Goal: Task Accomplishment & Management: Use online tool/utility

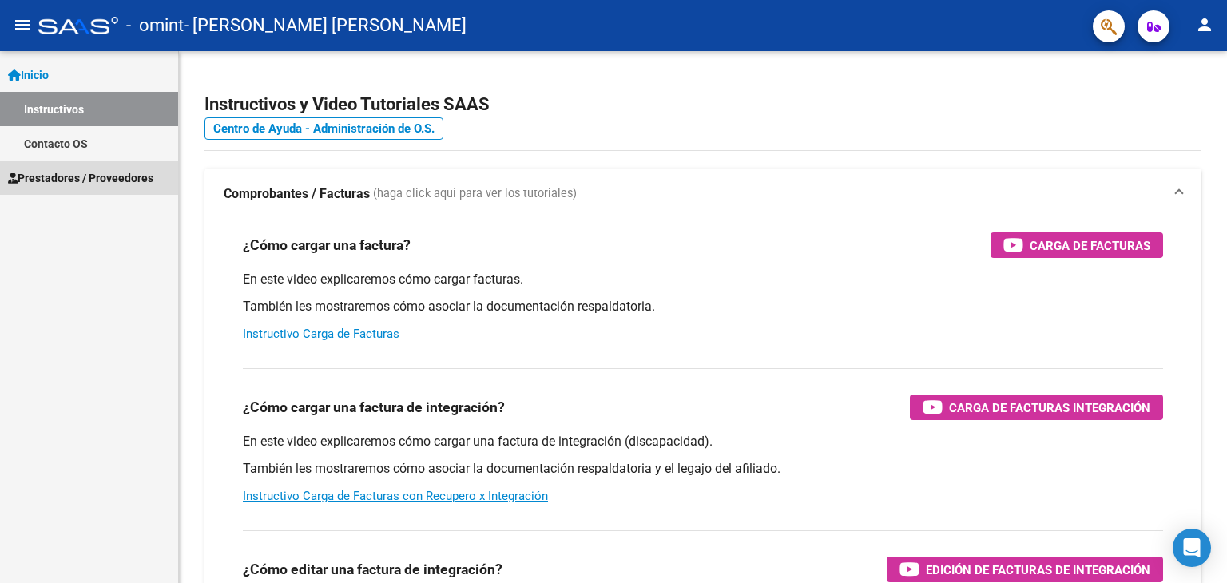
click at [57, 177] on span "Prestadores / Proveedores" at bounding box center [80, 178] width 145 height 18
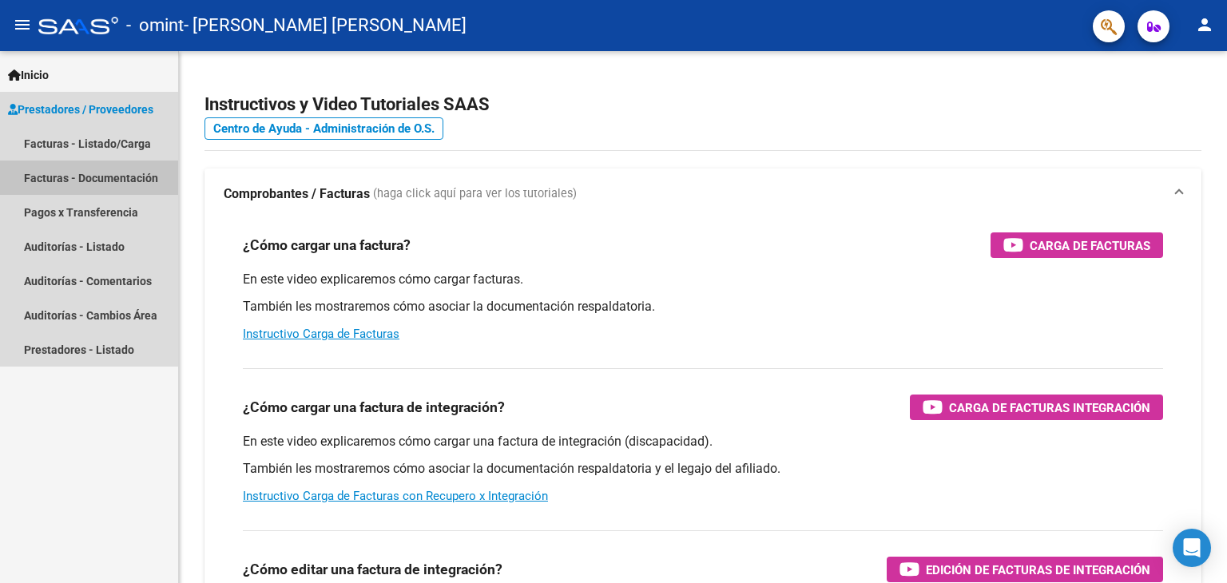
click at [62, 183] on link "Facturas - Documentación" at bounding box center [89, 178] width 178 height 34
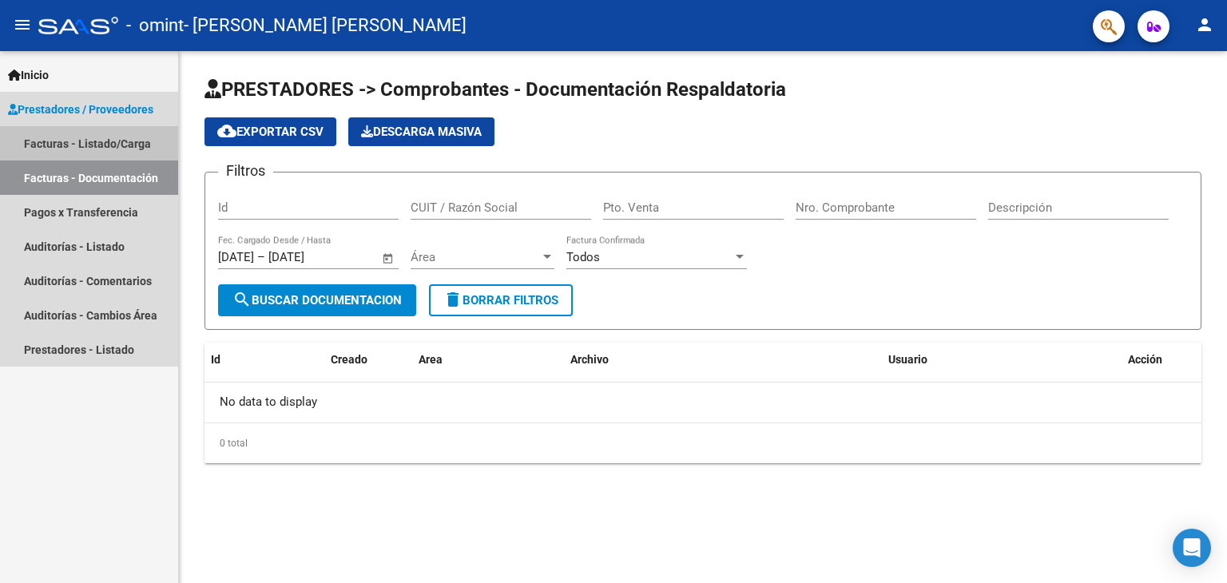
click at [69, 142] on link "Facturas - Listado/Carga" at bounding box center [89, 143] width 178 height 34
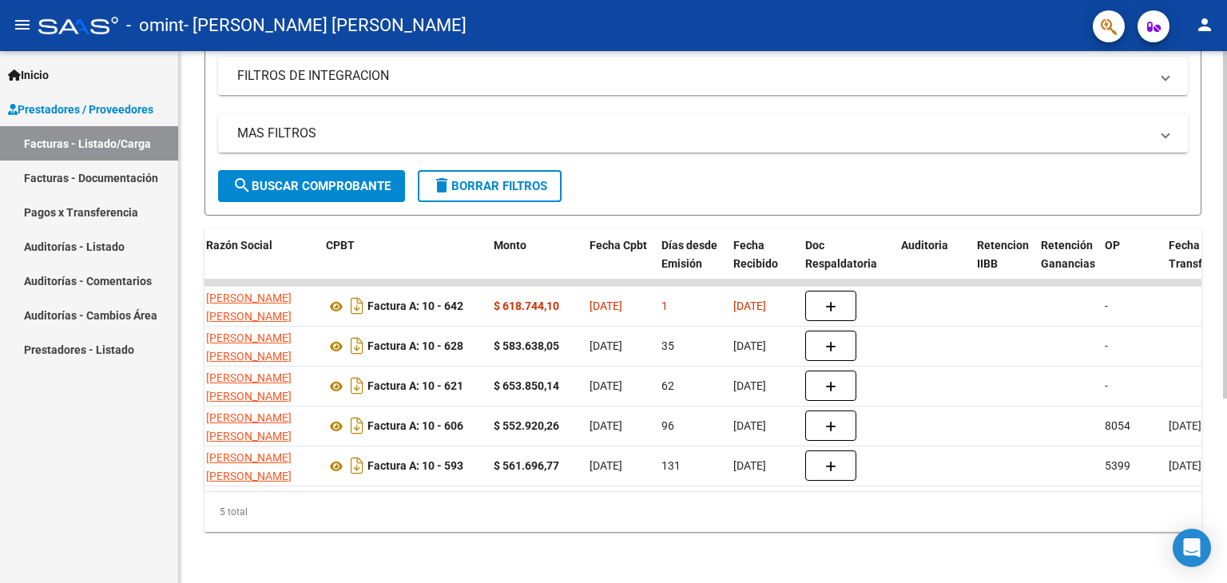
scroll to position [0, 425]
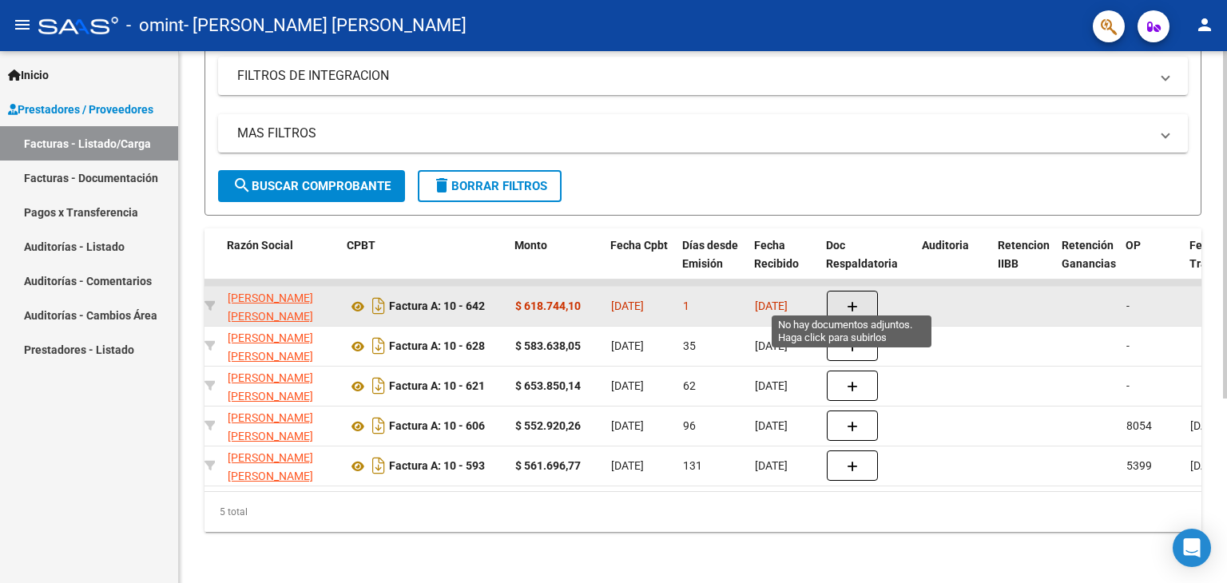
click at [833, 292] on button "button" at bounding box center [852, 306] width 51 height 30
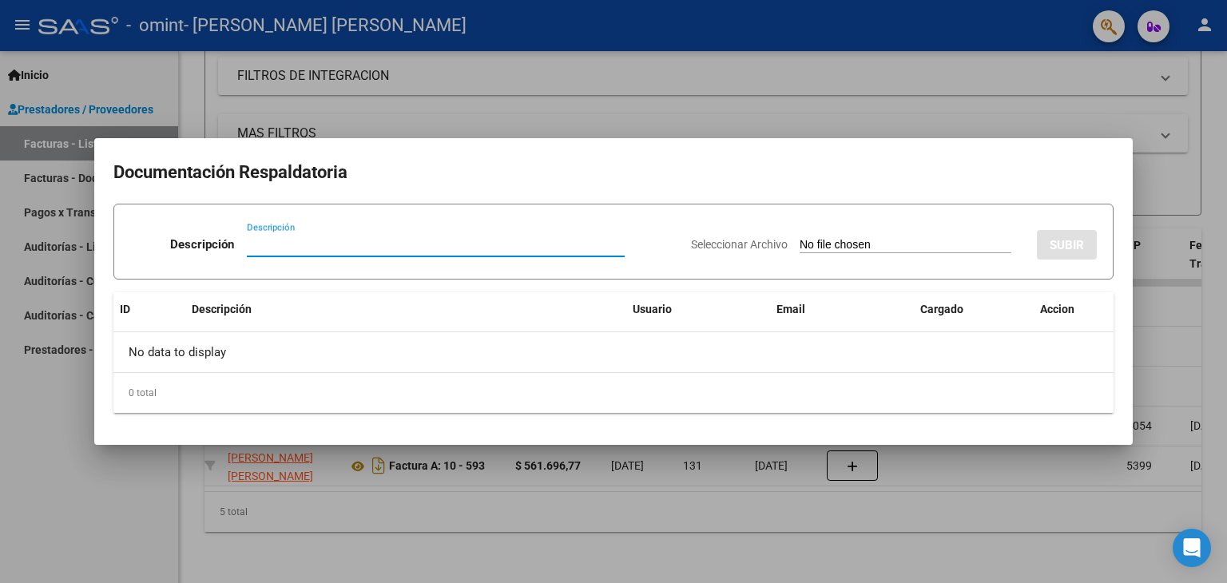
click at [808, 245] on input "Seleccionar Archivo" at bounding box center [906, 245] width 212 height 15
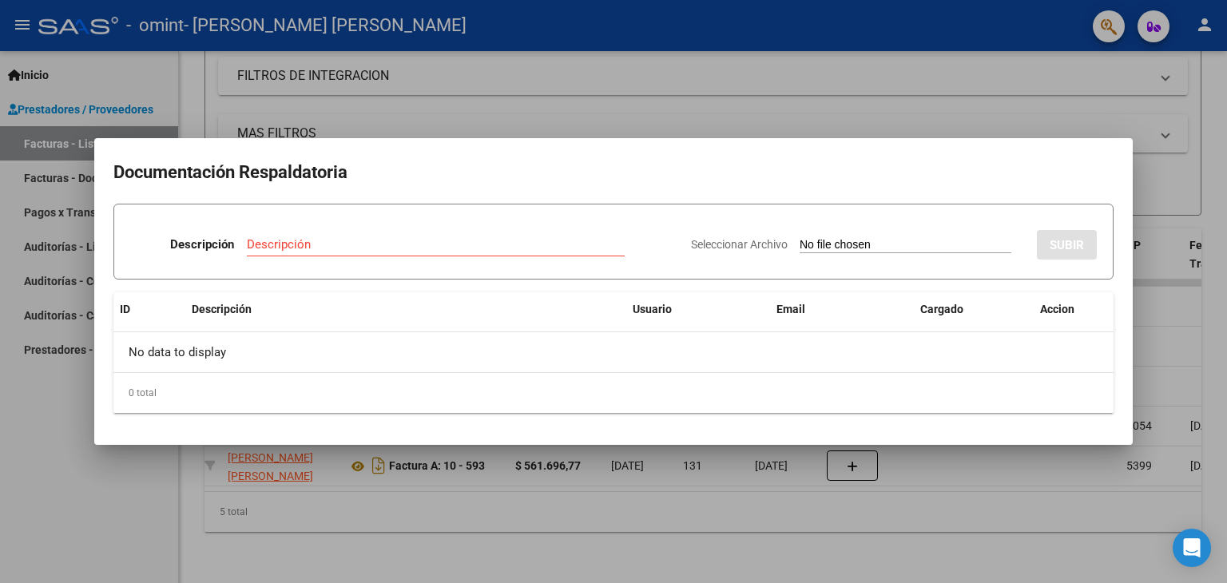
type input "C:\fakepath\UNIFICACION FC 642 PERIODO SETIEMBRE 2025 Y PLANILLAS DE PRESTACION…"
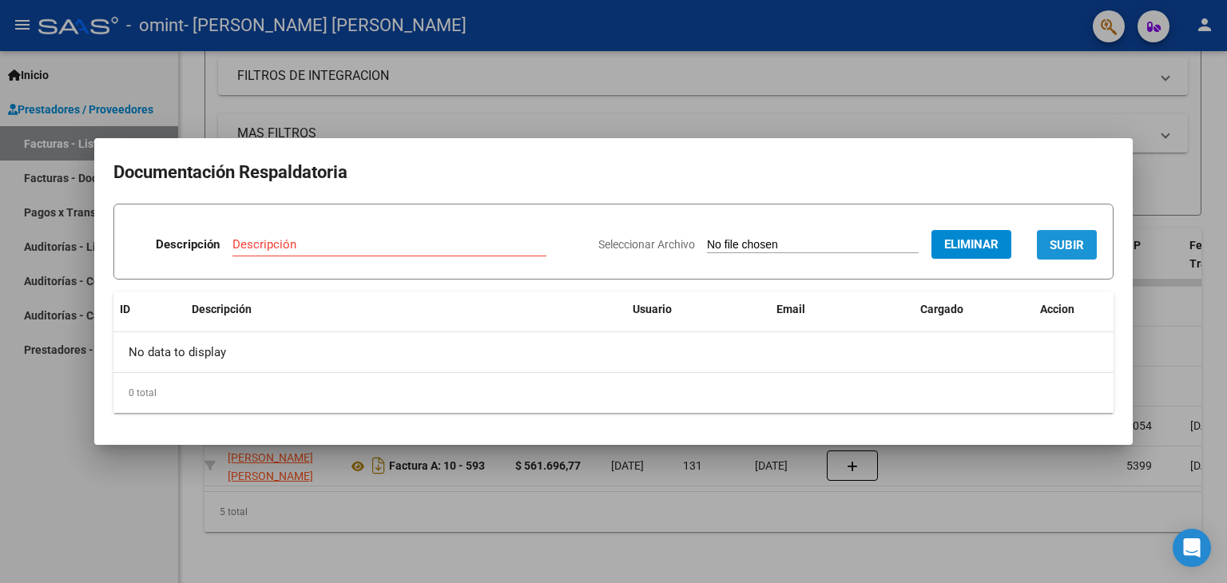
click at [1070, 244] on span "SUBIR" at bounding box center [1067, 245] width 34 height 14
click at [245, 240] on input "Descripción" at bounding box center [333, 244] width 253 height 14
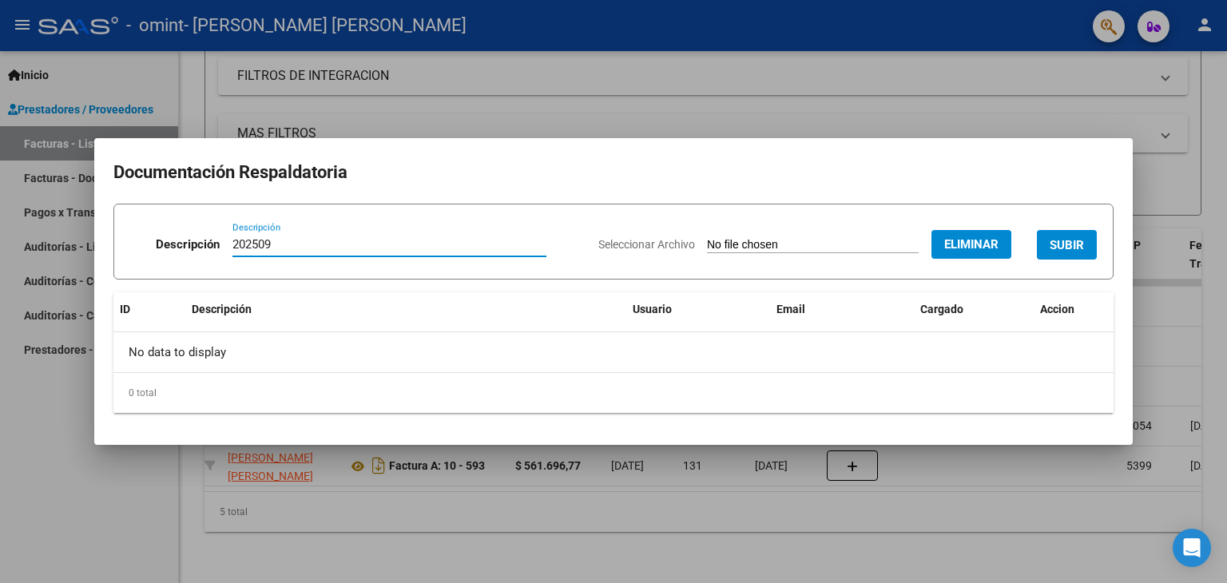
type input "202509"
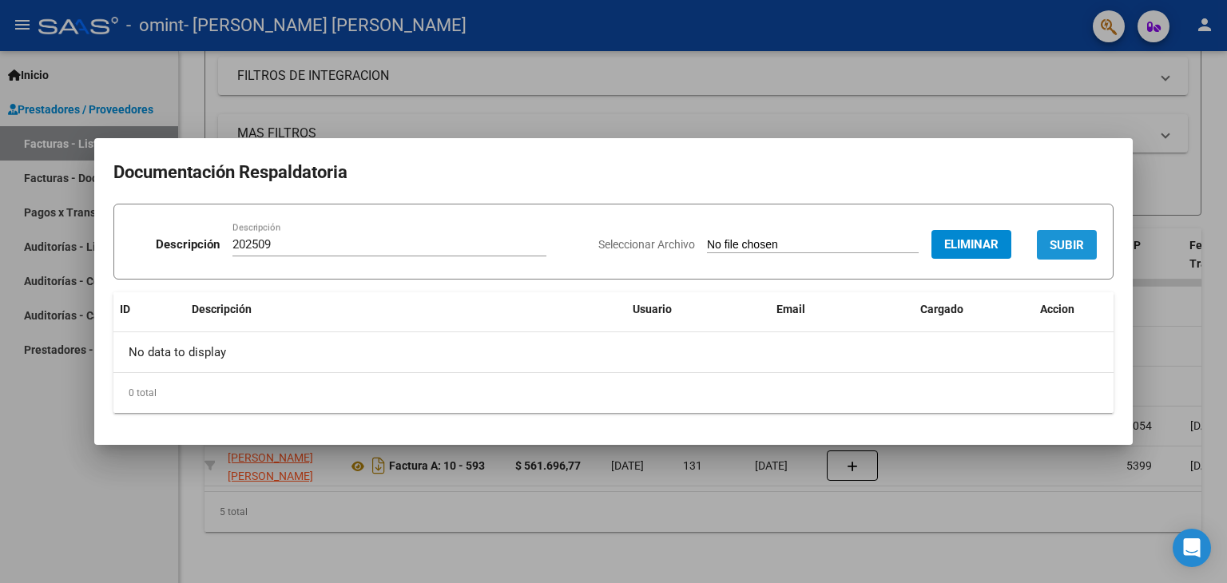
click at [1071, 240] on span "SUBIR" at bounding box center [1067, 245] width 34 height 14
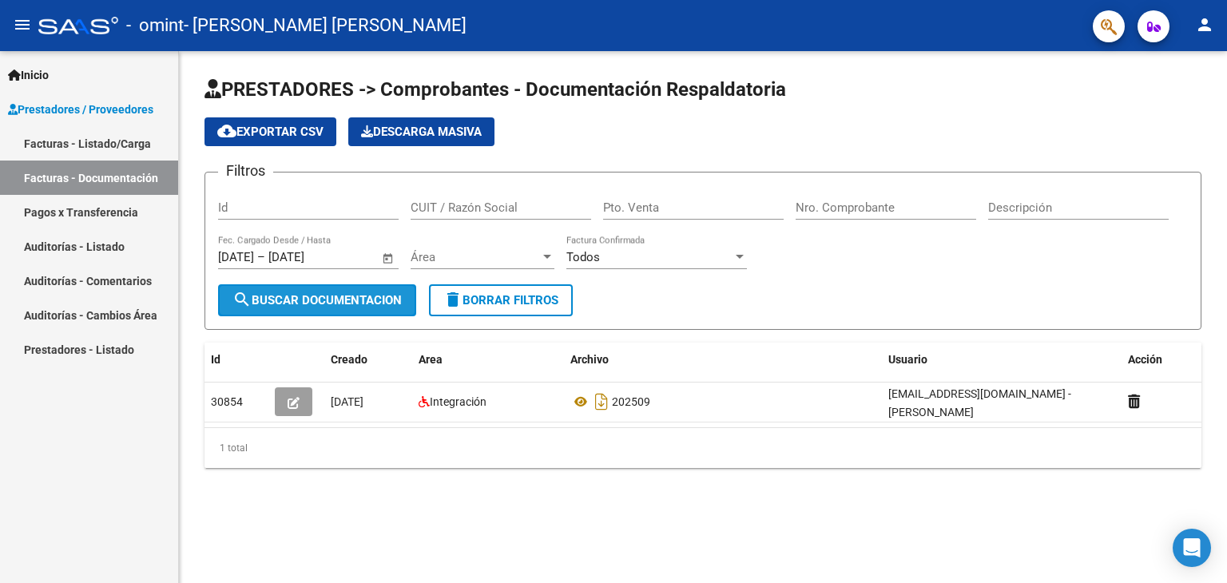
click at [328, 301] on span "search Buscar Documentacion" at bounding box center [316, 300] width 169 height 14
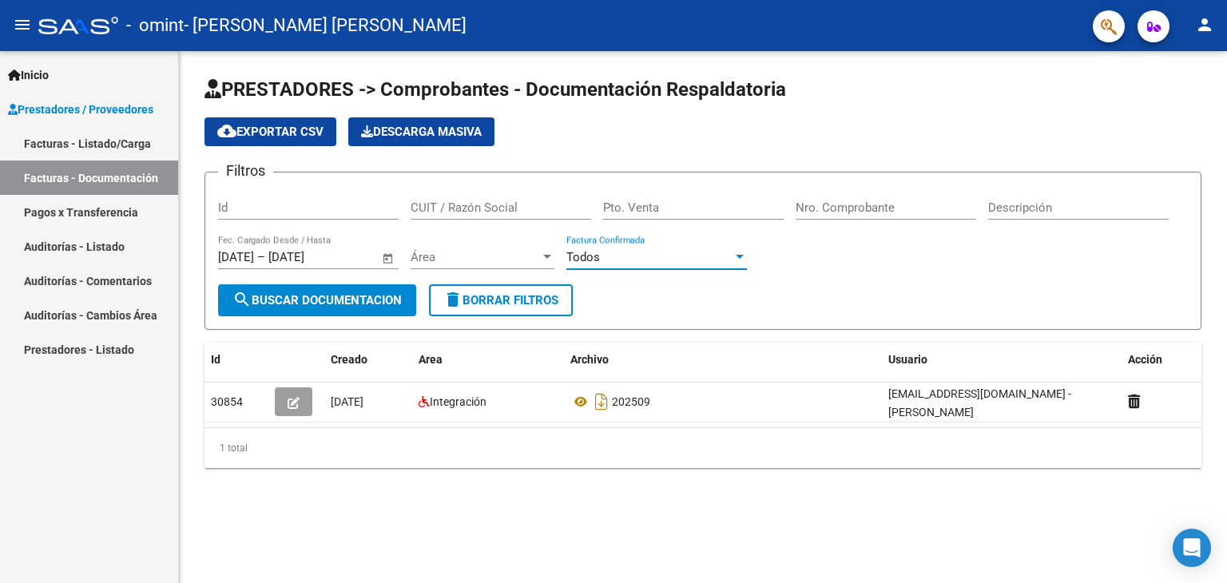
click at [741, 255] on div at bounding box center [740, 257] width 8 height 4
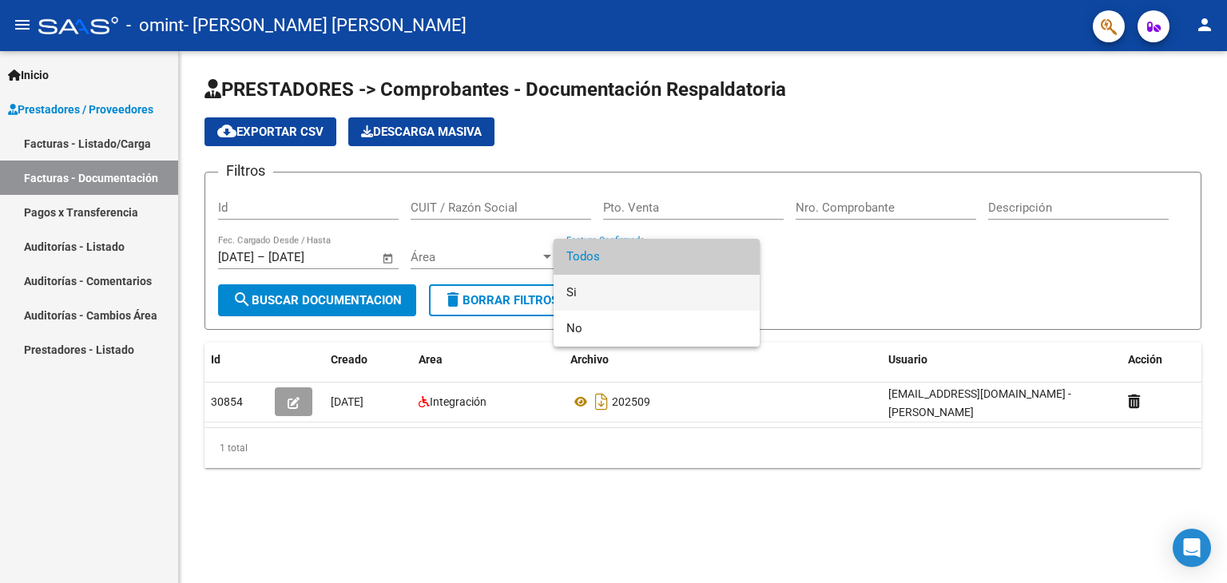
click at [572, 292] on span "Si" at bounding box center [656, 293] width 181 height 36
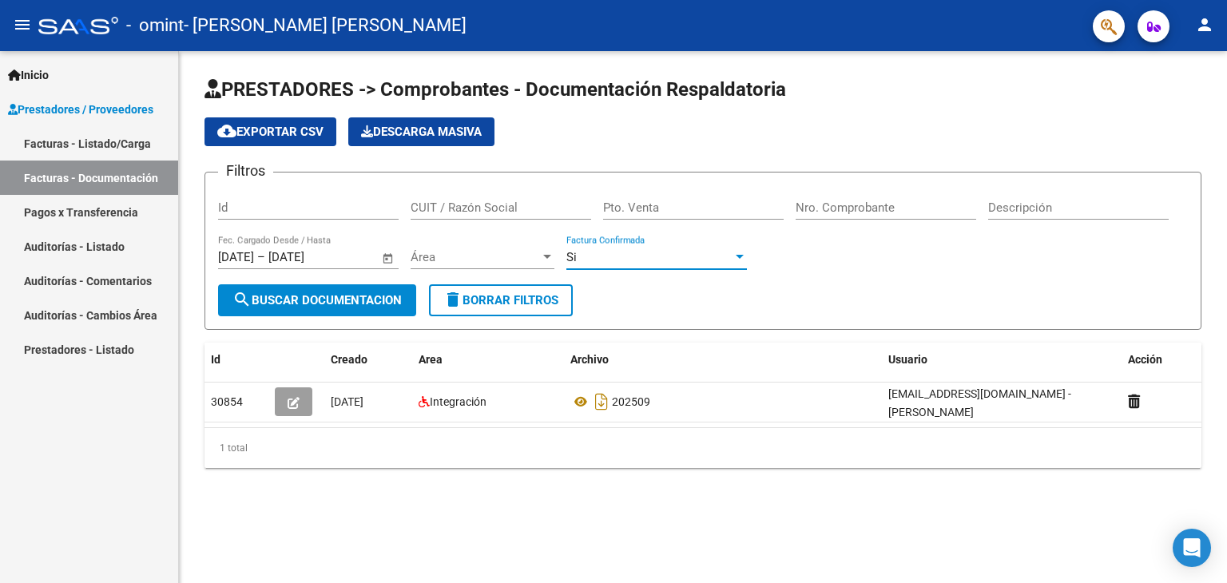
click at [737, 255] on div at bounding box center [740, 257] width 8 height 4
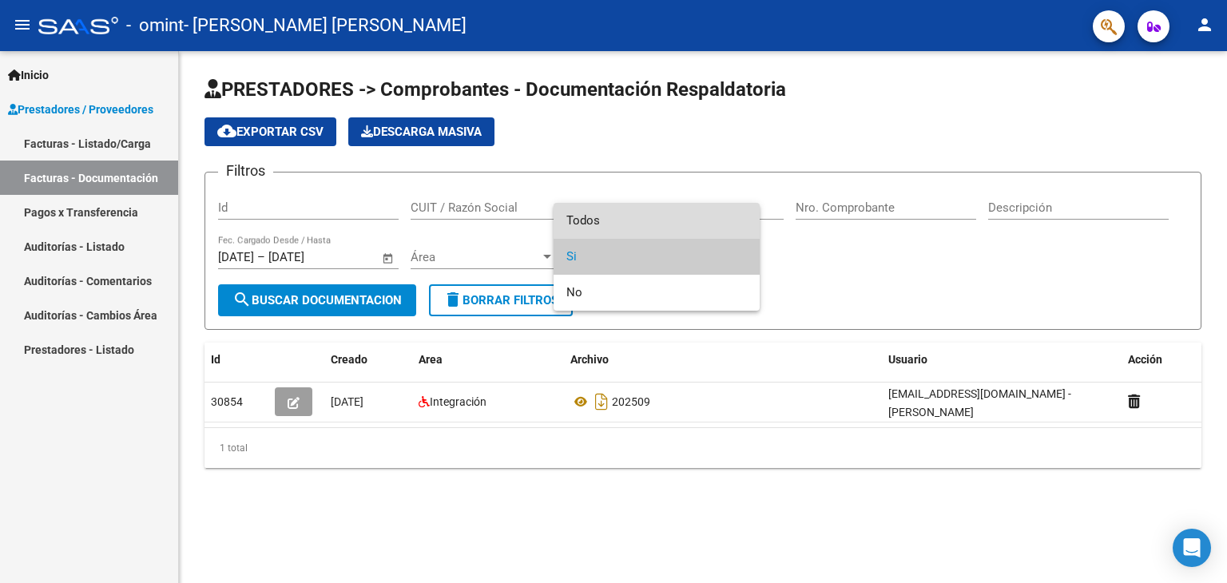
click at [588, 215] on span "Todos" at bounding box center [656, 221] width 181 height 36
